Goal: Information Seeking & Learning: Learn about a topic

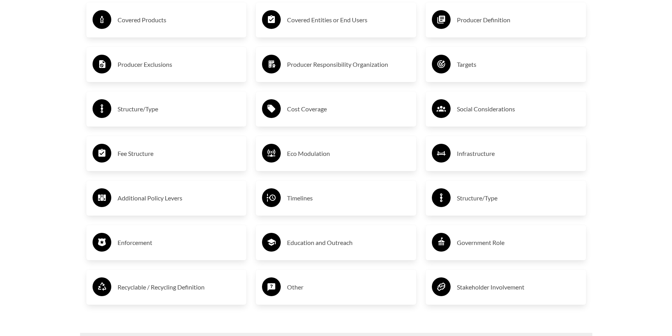
scroll to position [1403, 0]
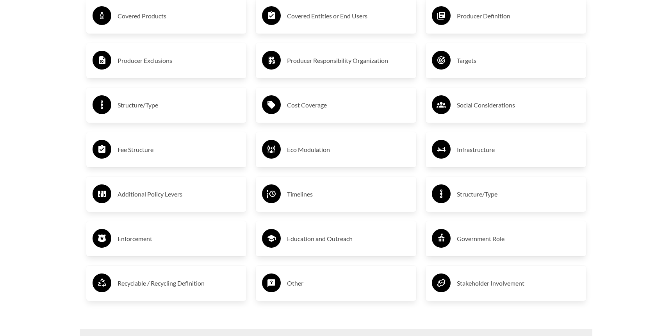
click at [315, 237] on h3 "Education and Outreach" at bounding box center [348, 238] width 123 height 12
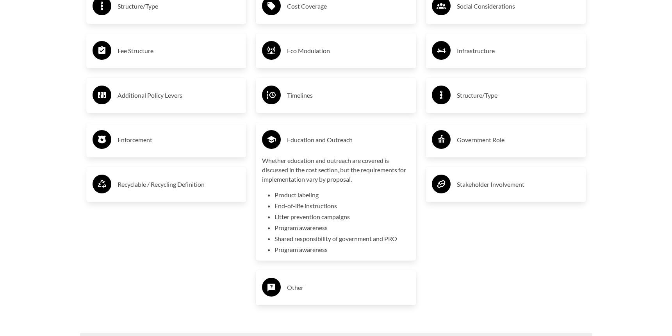
scroll to position [1502, 0]
click at [299, 291] on h3 "Other" at bounding box center [348, 287] width 123 height 12
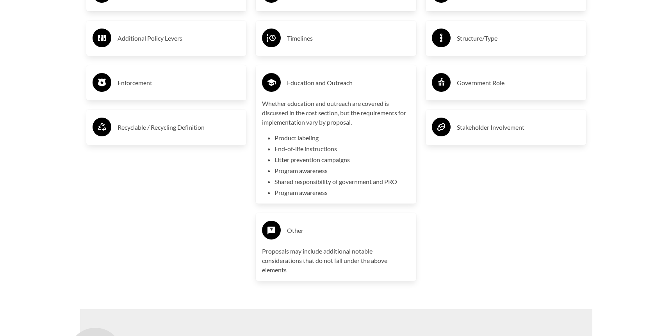
scroll to position [1620, 0]
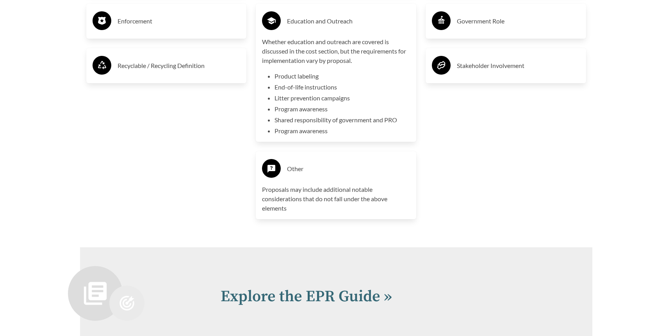
click at [306, 180] on div "Other Proposals may include additional notable considerations that do not fall …" at bounding box center [336, 184] width 148 height 55
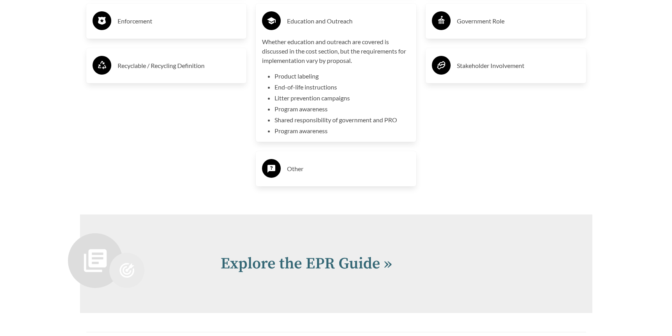
click at [305, 171] on h3 "Other" at bounding box center [348, 168] width 123 height 12
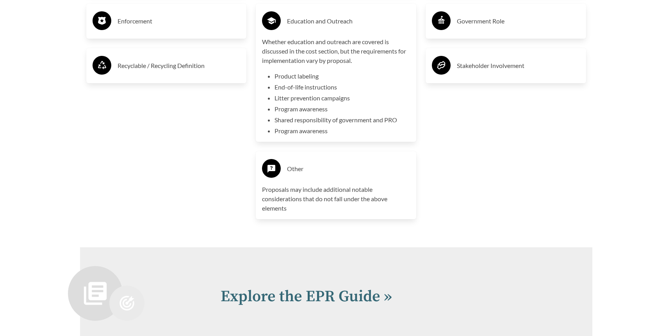
click at [305, 171] on h3 "Other" at bounding box center [348, 168] width 123 height 12
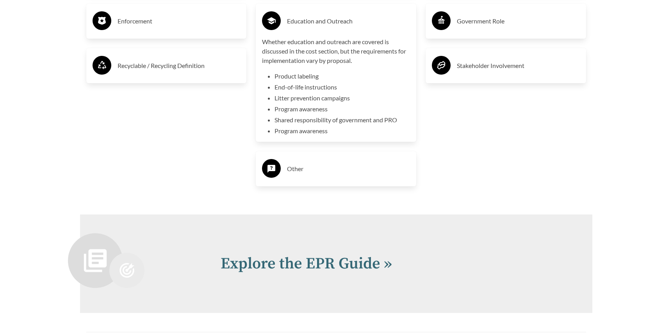
click at [325, 132] on li "Program awareness" at bounding box center [341, 130] width 135 height 9
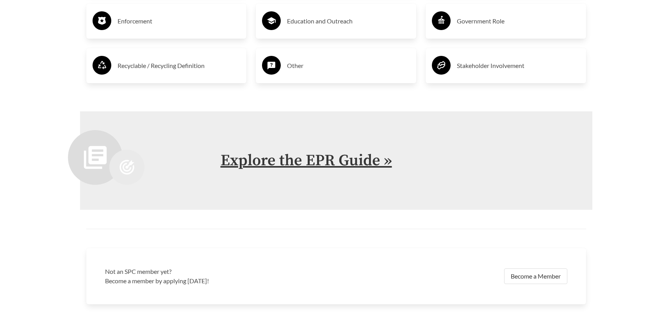
click at [324, 162] on link "Explore the EPR Guide »" at bounding box center [306, 161] width 171 height 20
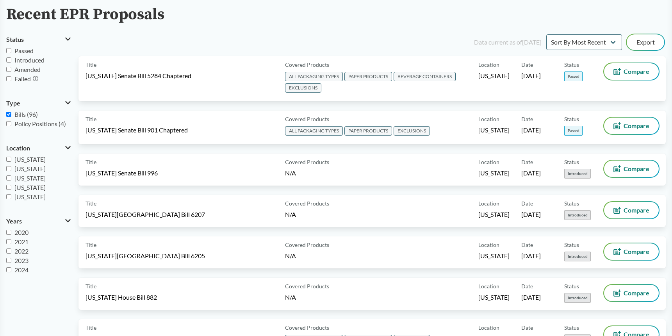
scroll to position [118, 0]
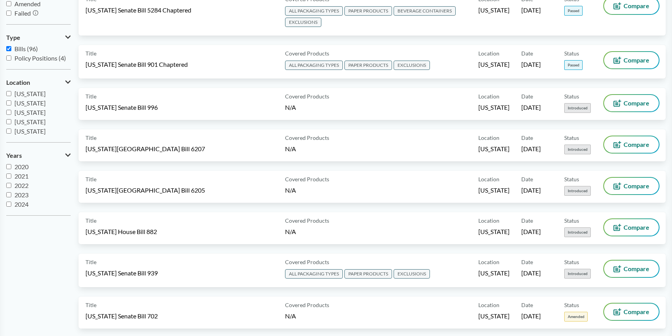
click at [7, 206] on input "2024" at bounding box center [8, 203] width 5 height 5
checkbox input "true"
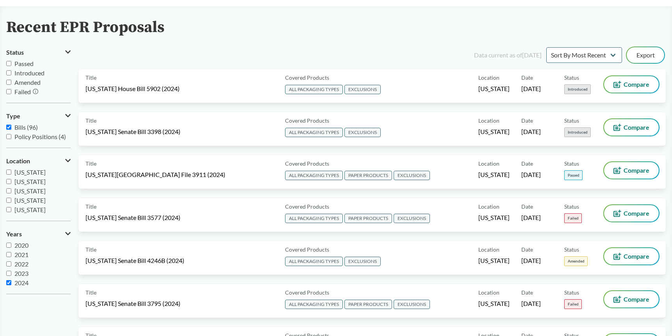
scroll to position [0, 0]
